Goal: Transaction & Acquisition: Purchase product/service

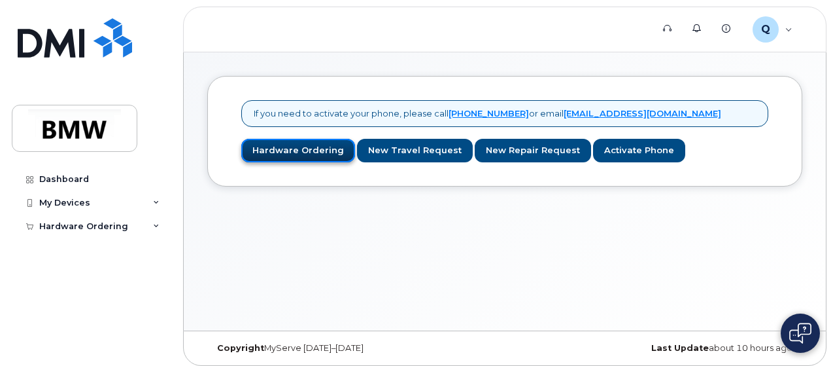
click at [284, 155] on link "Hardware Ordering" at bounding box center [298, 151] width 114 height 24
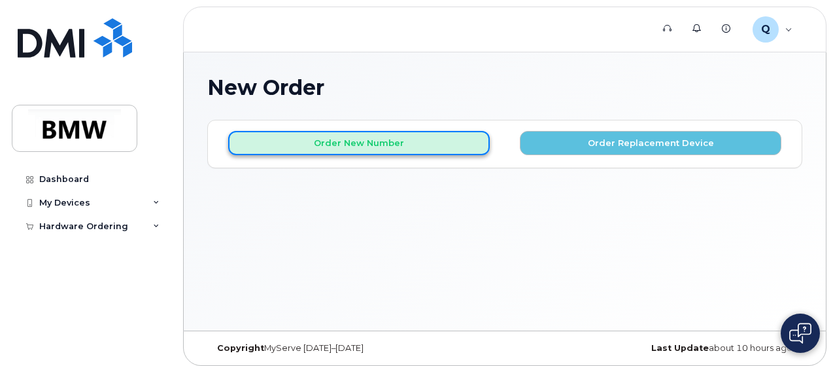
click at [348, 142] on button "Order New Number" at bounding box center [359, 143] width 262 height 24
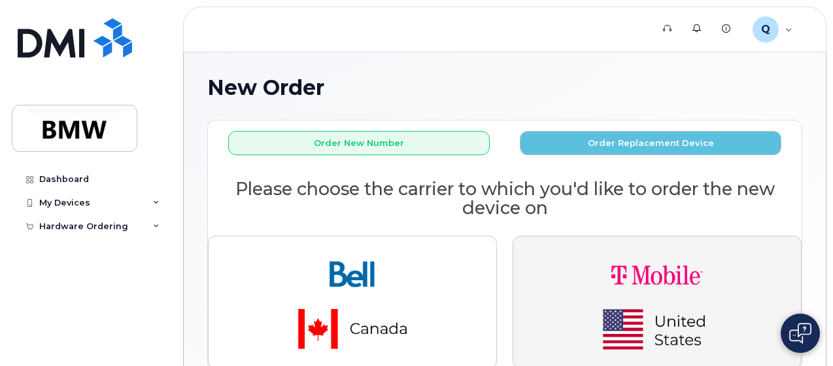
click at [599, 285] on img "button" at bounding box center [657, 302] width 183 height 110
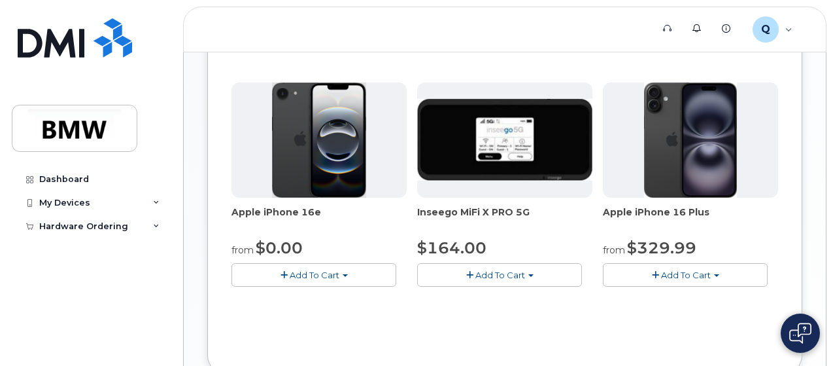
scroll to position [523, 0]
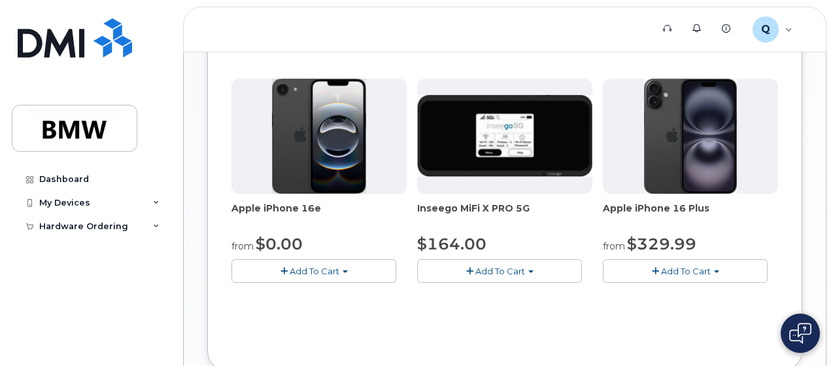
click at [644, 194] on img at bounding box center [690, 136] width 92 height 115
click at [272, 194] on img at bounding box center [319, 136] width 94 height 115
click at [290, 276] on span "Add To Cart" at bounding box center [315, 271] width 50 height 10
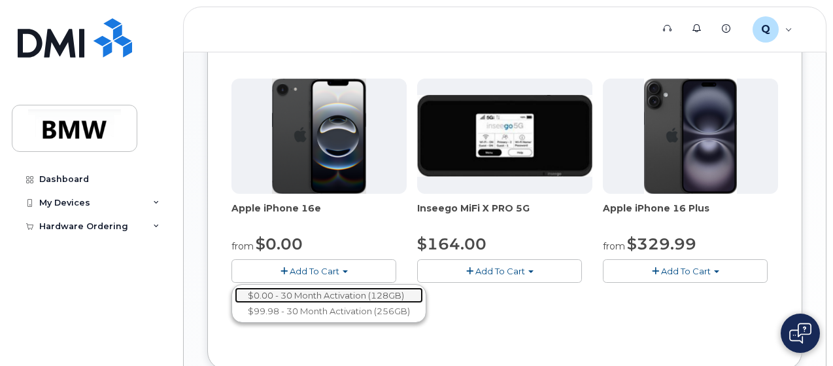
click at [298, 304] on link "$0.00 - 30 Month Activation (128GB)" at bounding box center [329, 295] width 188 height 16
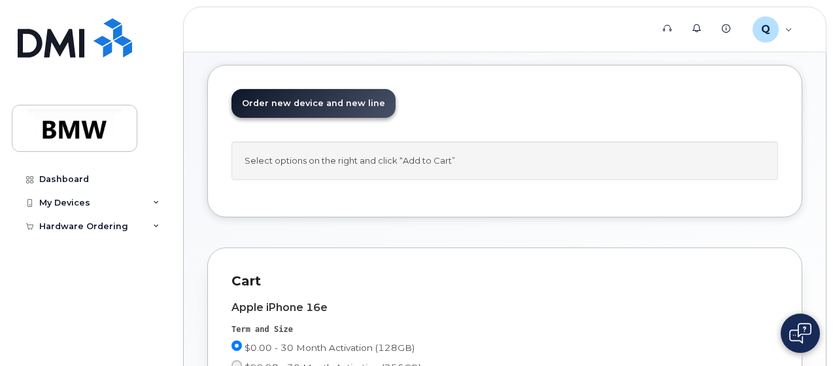
scroll to position [34, 0]
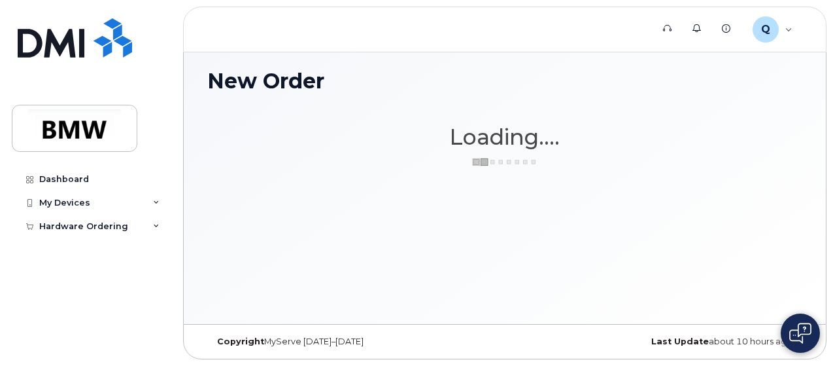
scroll to position [6, 0]
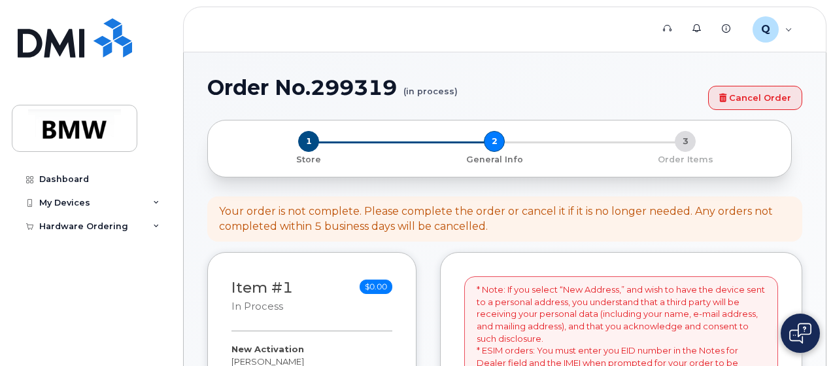
select select
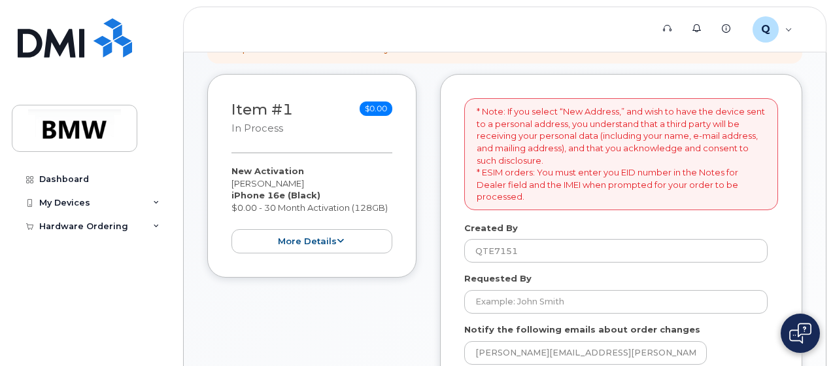
scroll to position [262, 0]
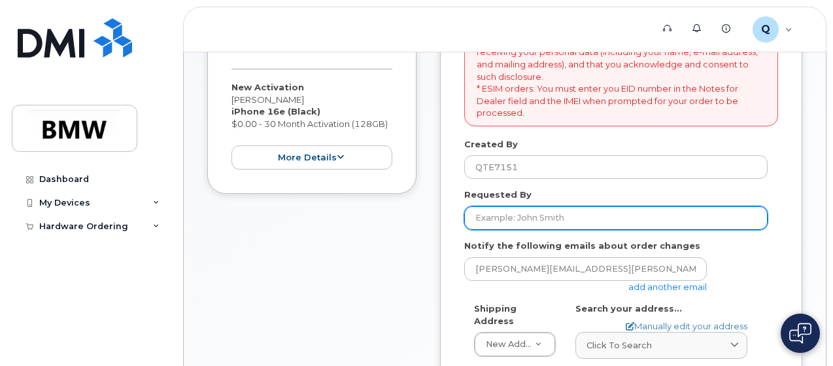
click at [508, 211] on input "Requested By" at bounding box center [616, 218] width 304 height 24
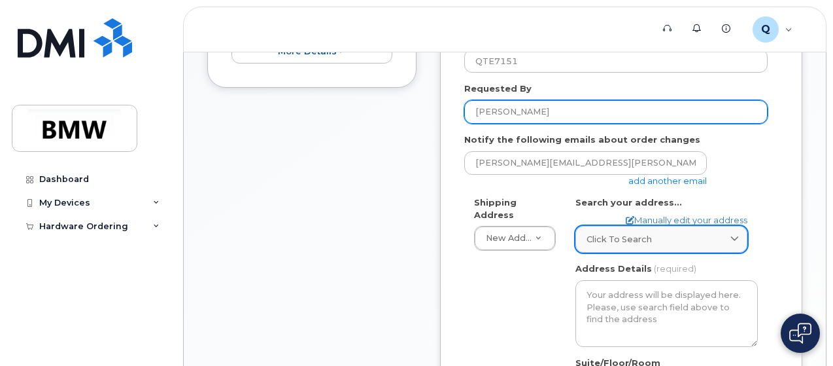
scroll to position [393, 0]
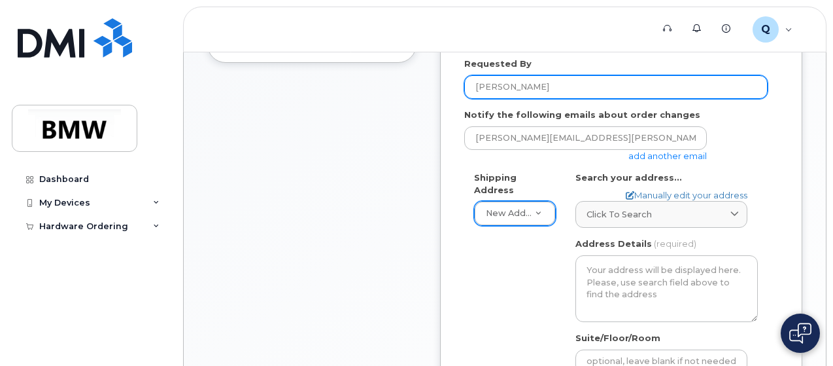
type input "Ernesto Cantu"
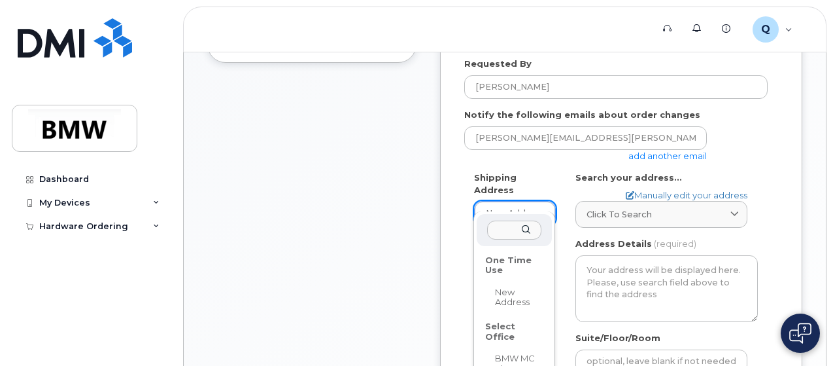
scroll to position [458, 0]
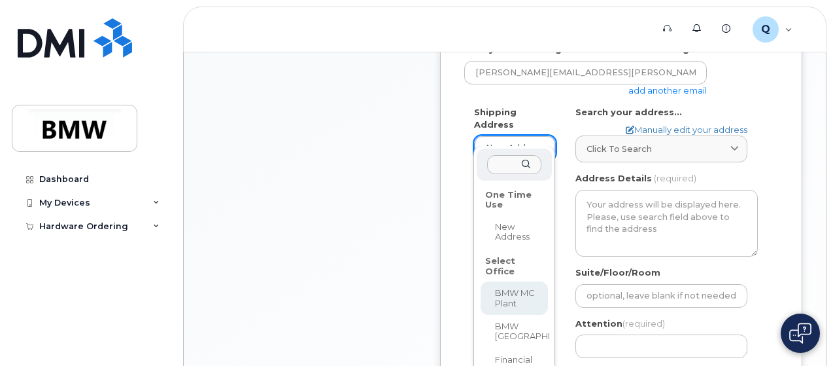
select select
type textarea "1400 Highway 101 S GREER SC 29651-6731 UNITED STATES Greer South Carolina 29651…"
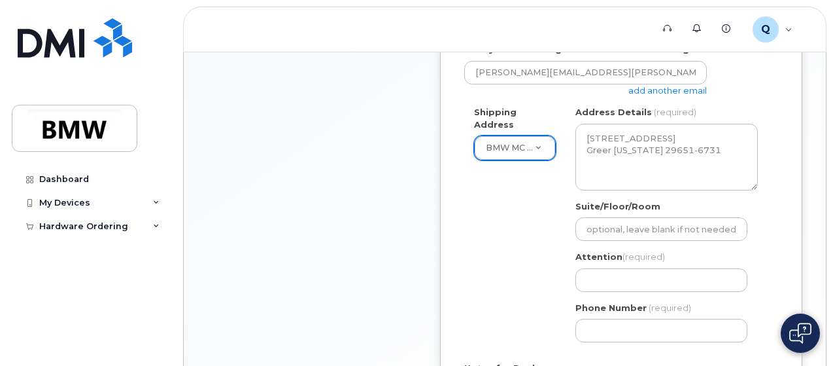
scroll to position [523, 0]
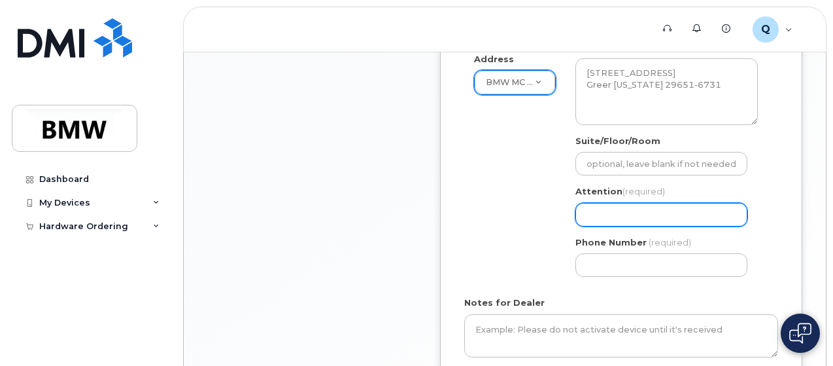
click at [620, 209] on input "Attention (required)" at bounding box center [662, 215] width 172 height 24
select select
type input "E"
select select
type input "Er"
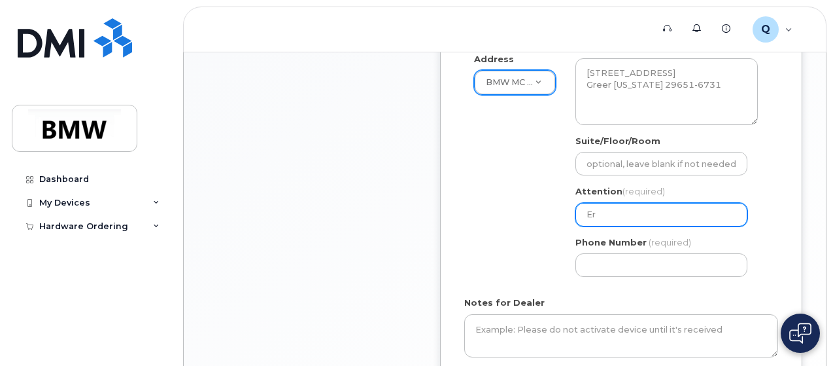
select select
type input "Ern"
select select
type input "Erne"
select select
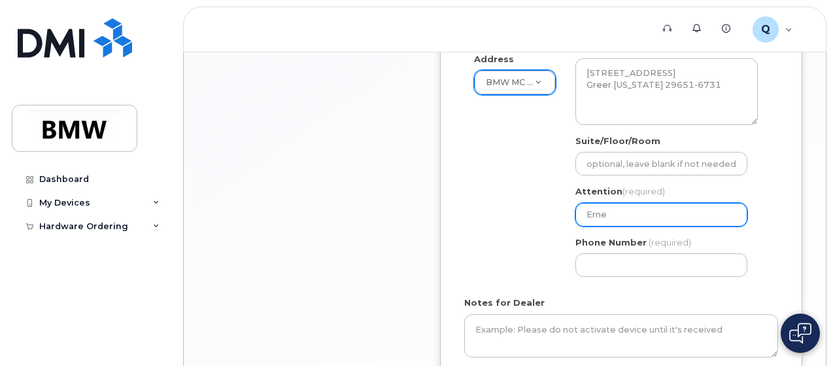
type input "Ernet"
select select
type input "Ernets"
select select
type input "Ernetso"
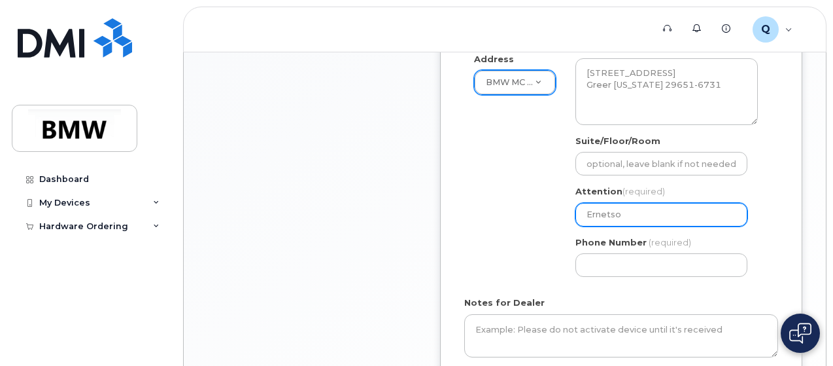
select select
type input "Ernets"
select select
type input "Ernet"
select select
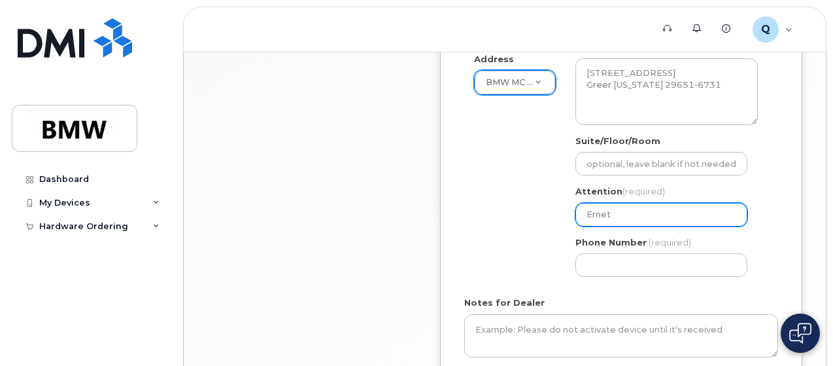
type input "Erne"
select select
type input "Ern"
select select
type input "Er"
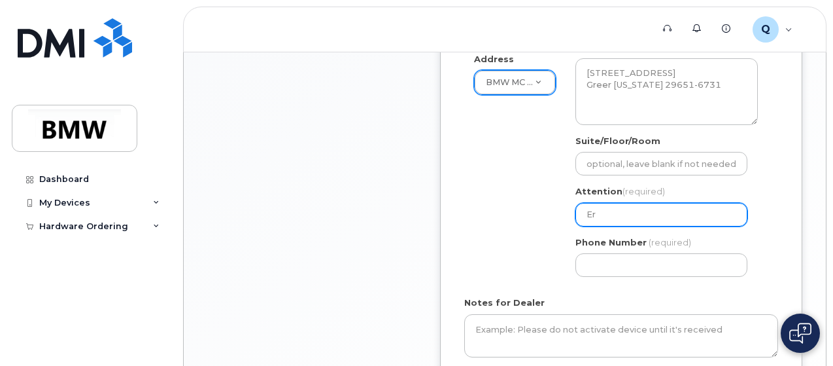
select select
type input "Ern"
select select
type input "Erne"
select select
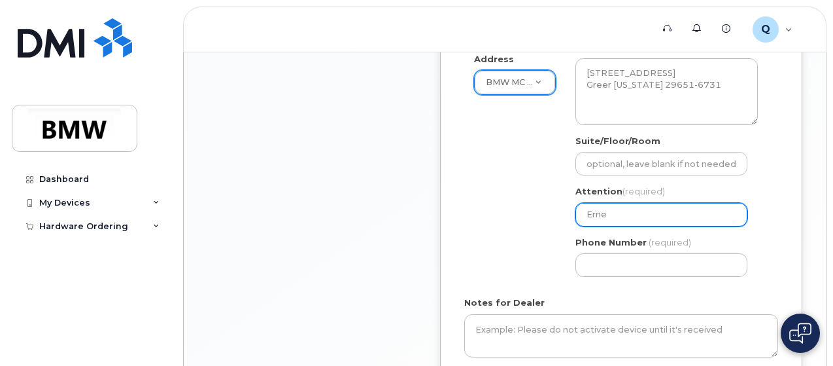
type input "Ernes"
select select
type input "Ernest"
select select
type input "Ernesto"
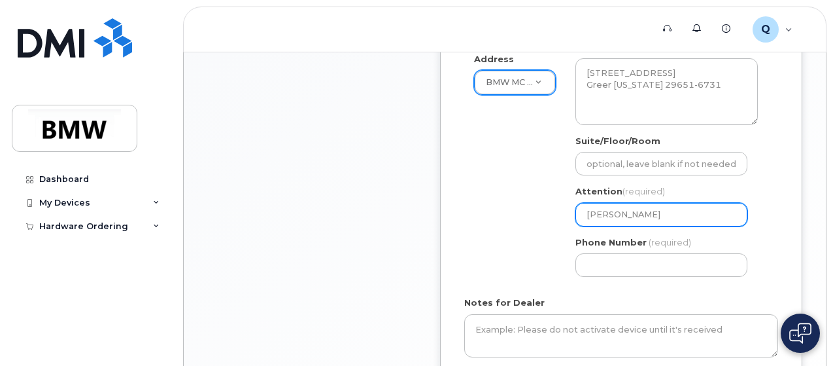
select select
type input "Ernesto C"
select select
type input "Ernesto Ca"
select select
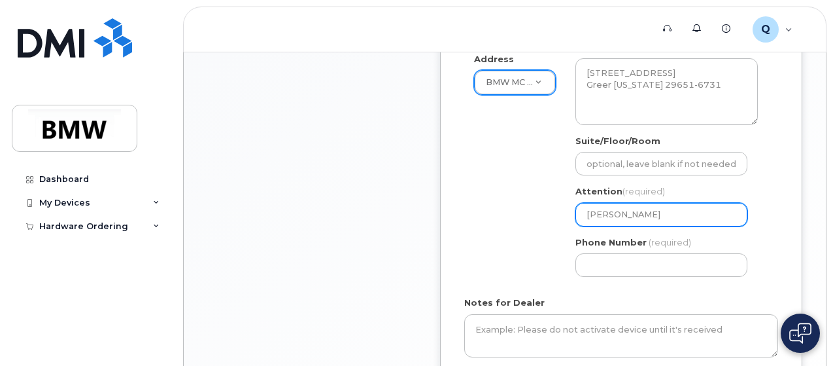
type input "Ernesto Can"
select select
type input "Ernesto Cant"
select select
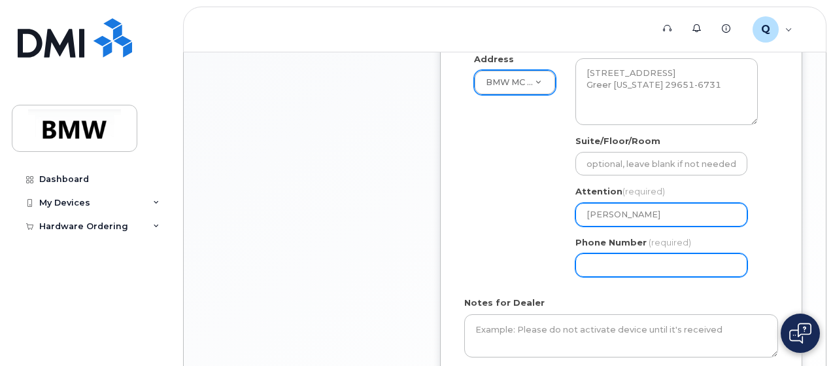
type input "[PERSON_NAME]"
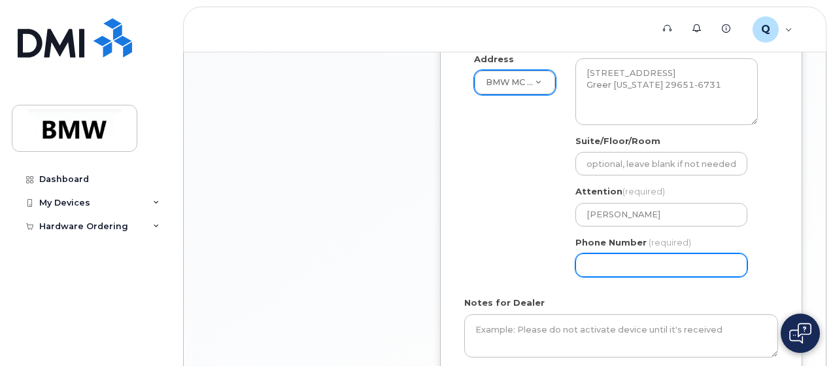
click at [678, 268] on input "Phone Number" at bounding box center [662, 265] width 172 height 24
select select
type input "864678070"
select select
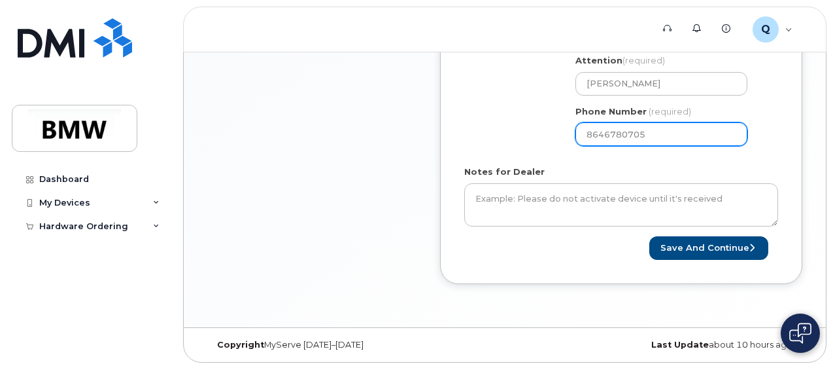
type input "8646780705"
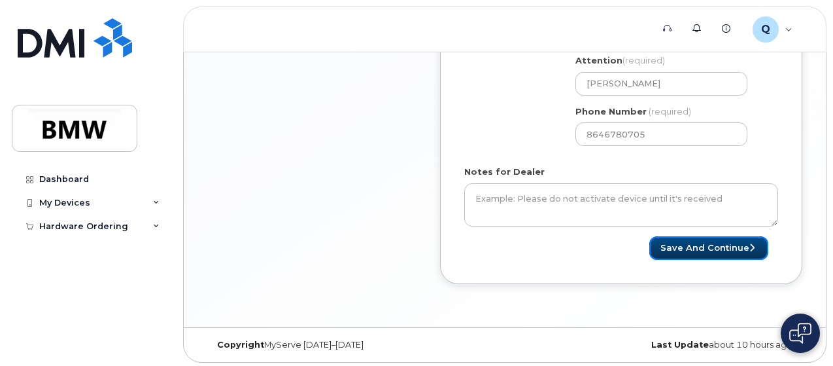
click at [673, 247] on button "Save and Continue" at bounding box center [709, 248] width 119 height 24
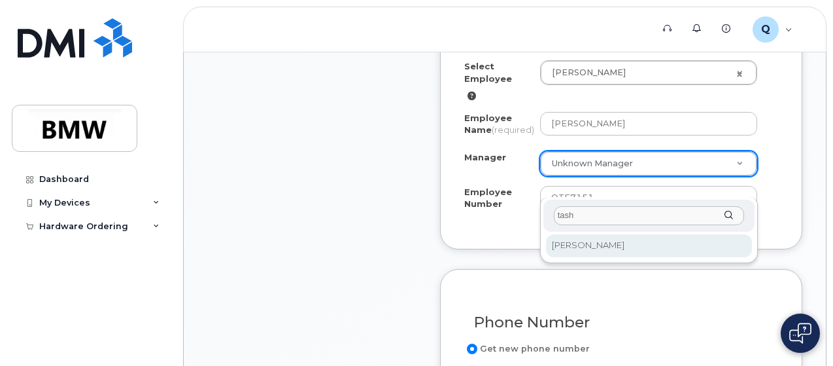
type input "tash"
select select "1900199"
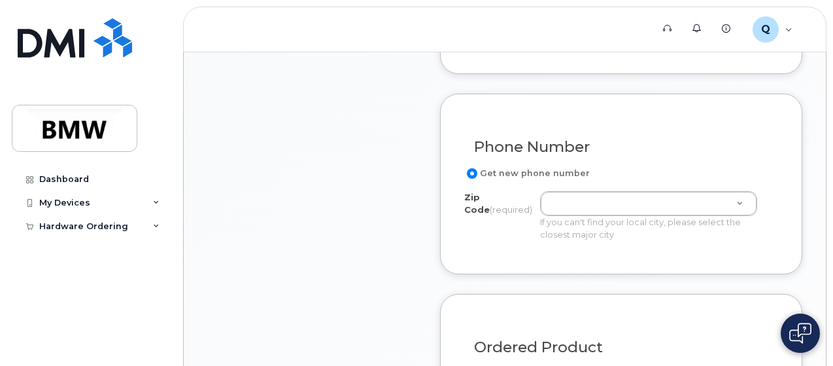
scroll to position [720, 0]
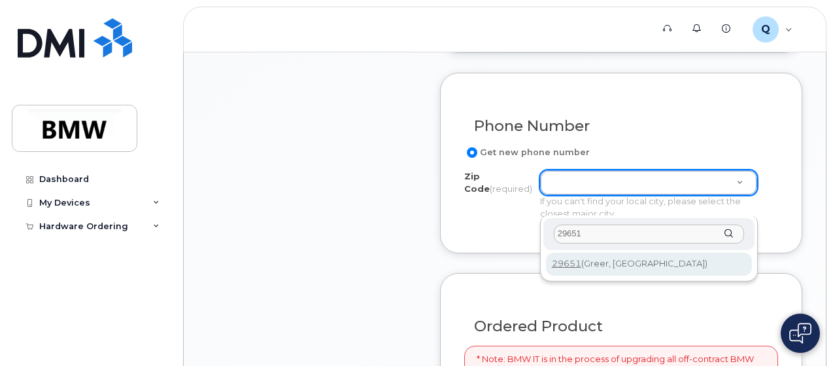
type input "29651"
type input "29651 (Greer, SC)"
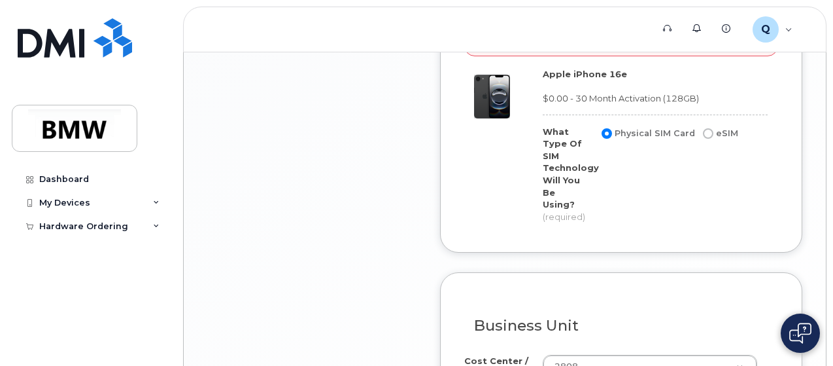
scroll to position [1178, 0]
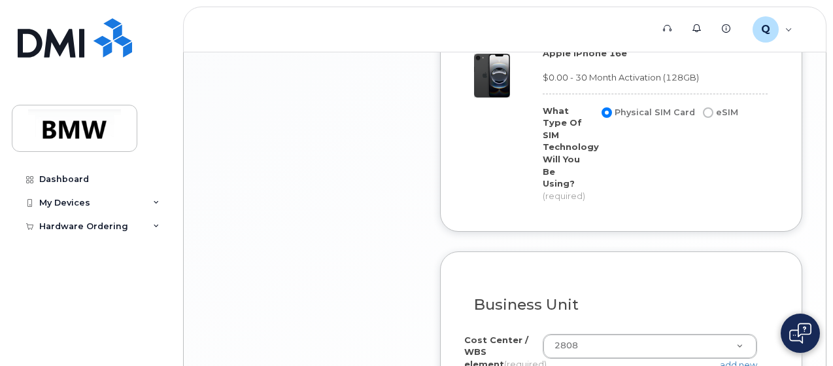
click at [705, 118] on input "eSIM" at bounding box center [708, 112] width 10 height 10
radio input "true"
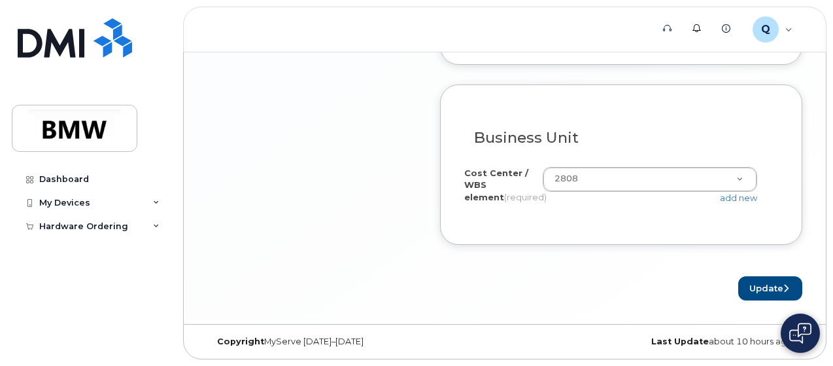
scroll to position [1350, 0]
click at [771, 291] on button "Update" at bounding box center [771, 288] width 64 height 24
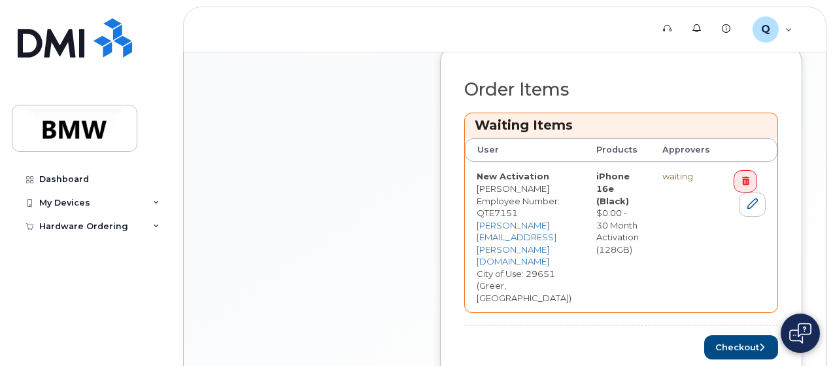
scroll to position [572, 0]
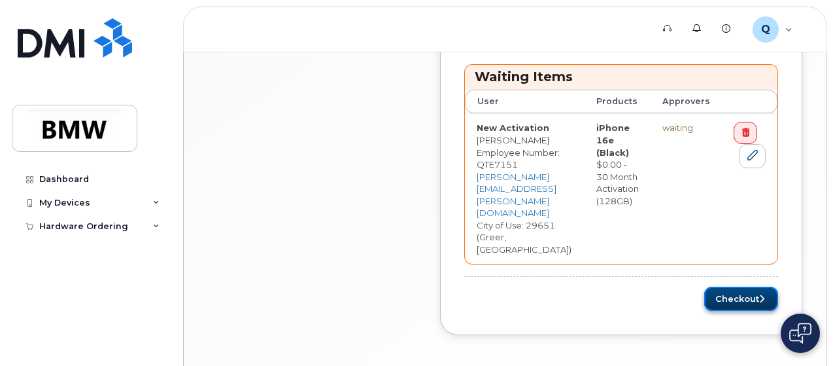
click at [779, 287] on button "Checkout" at bounding box center [742, 299] width 74 height 24
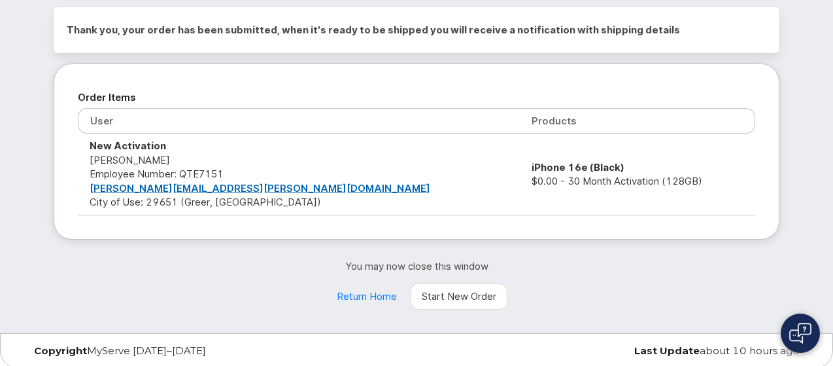
scroll to position [35, 0]
